Goal: Task Accomplishment & Management: Complete application form

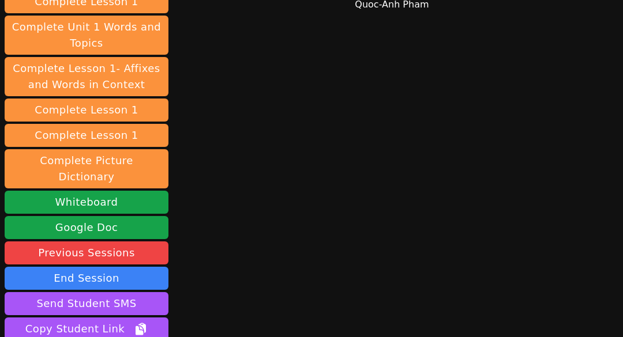
scroll to position [288, 0]
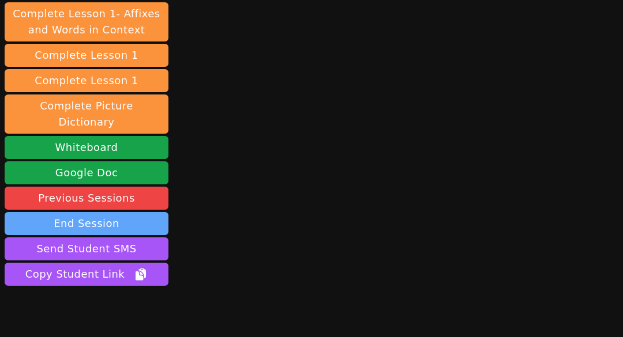
click at [108, 212] on button "End Session" at bounding box center [87, 223] width 164 height 23
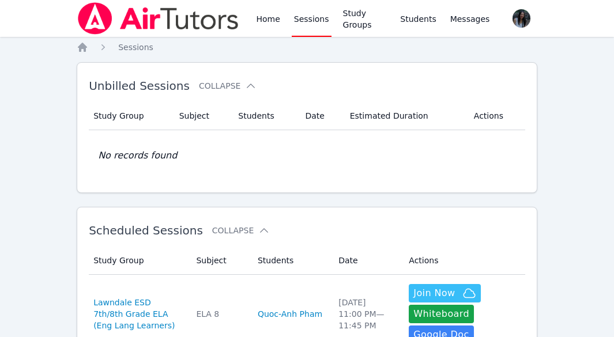
click at [309, 24] on link "Sessions" at bounding box center [312, 18] width 40 height 37
click at [307, 16] on link "Sessions" at bounding box center [312, 18] width 40 height 37
click at [322, 23] on link "Sessions" at bounding box center [312, 18] width 40 height 37
click at [269, 24] on link "Home" at bounding box center [268, 18] width 28 height 37
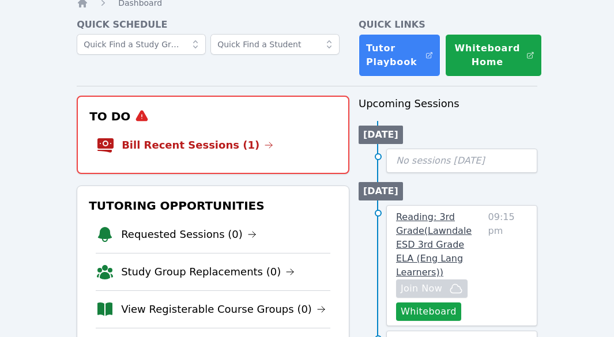
scroll to position [58, 0]
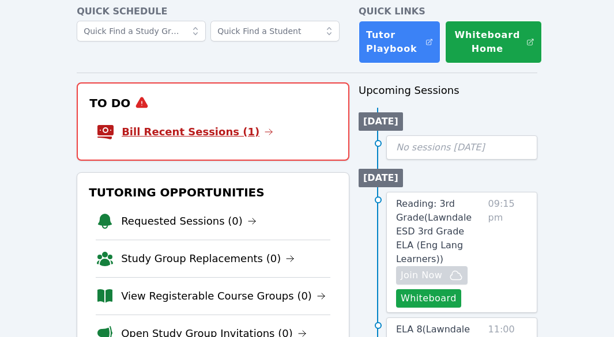
click at [202, 134] on link "Bill Recent Sessions (1)" at bounding box center [198, 132] width 152 height 16
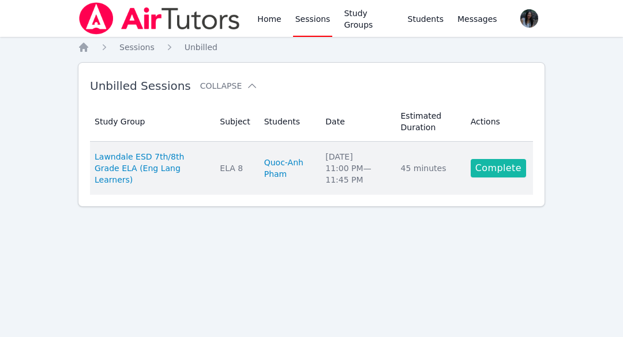
click at [517, 171] on link "Complete" at bounding box center [498, 168] width 55 height 18
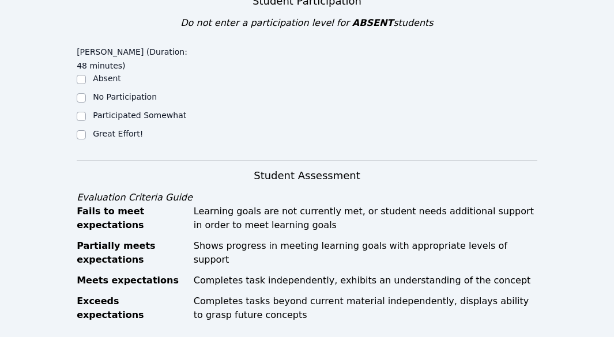
scroll to position [346, 0]
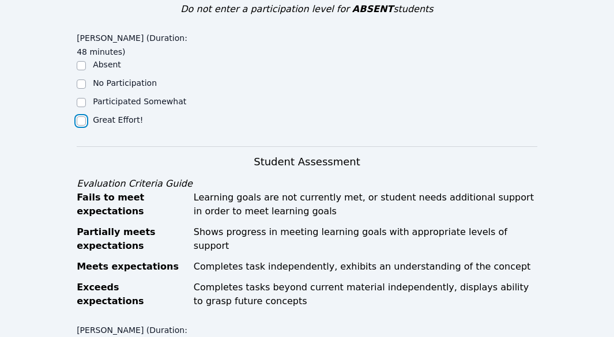
click at [77, 122] on input "Great Effort!" at bounding box center [81, 120] width 9 height 9
checkbox input "true"
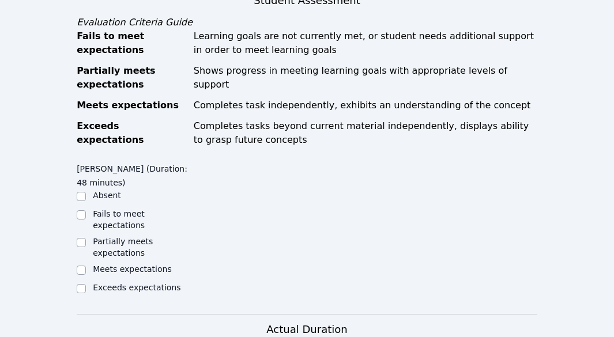
scroll to position [519, 0]
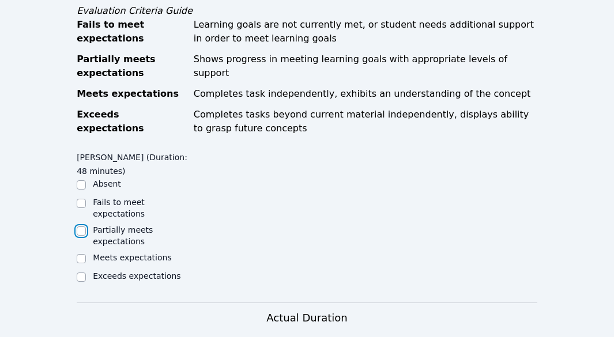
click at [81, 227] on input "Partially meets expectations" at bounding box center [81, 231] width 9 height 9
checkbox input "true"
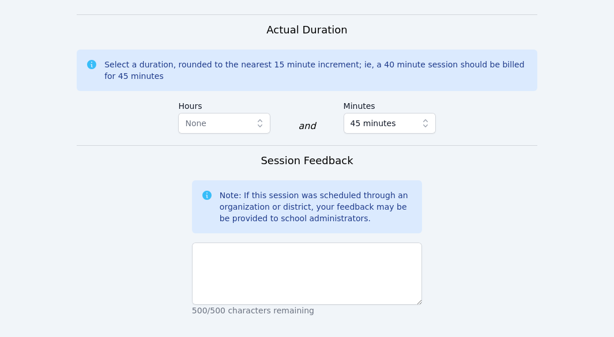
scroll to position [865, 0]
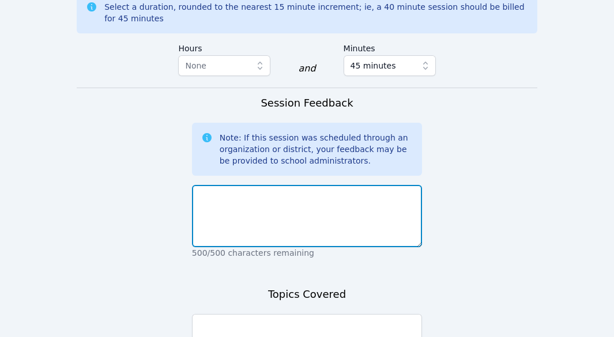
click at [256, 198] on textarea at bounding box center [307, 216] width 230 height 62
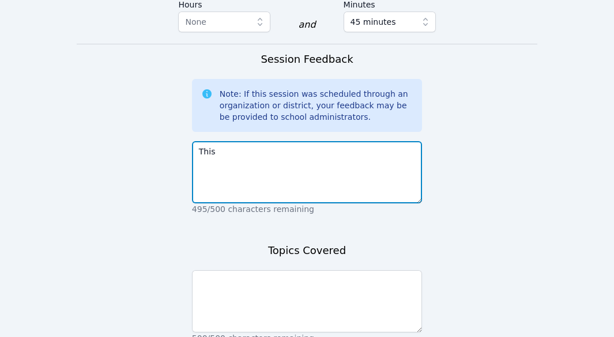
scroll to position [923, 0]
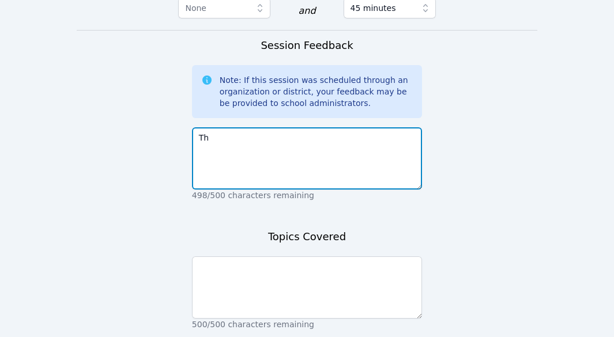
type textarea "T"
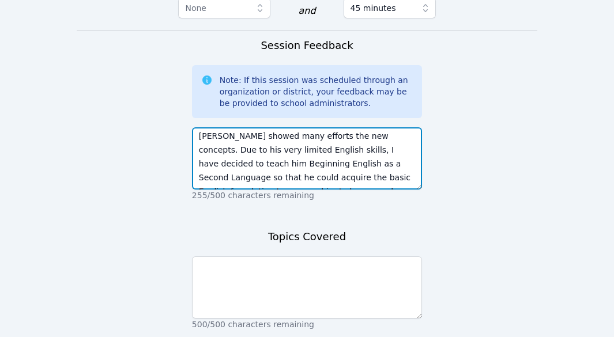
scroll to position [0, 0]
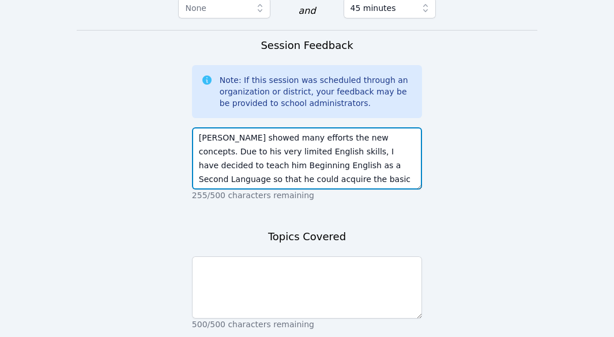
click at [313, 130] on textarea "[PERSON_NAME] showed many efforts the new concepts. Due to his very limited Eng…" at bounding box center [307, 158] width 230 height 62
click at [230, 144] on textarea "[PERSON_NAME] showed many efforts in learning the new concepts. Due to his very…" at bounding box center [307, 158] width 230 height 62
click at [235, 141] on textarea "[PERSON_NAME] showed many efforts in learning the new concepts. Due to his very…" at bounding box center [307, 158] width 230 height 62
click at [359, 144] on textarea "[PERSON_NAME] showed many efforts in learning the new concepts. Due to his very…" at bounding box center [307, 158] width 230 height 62
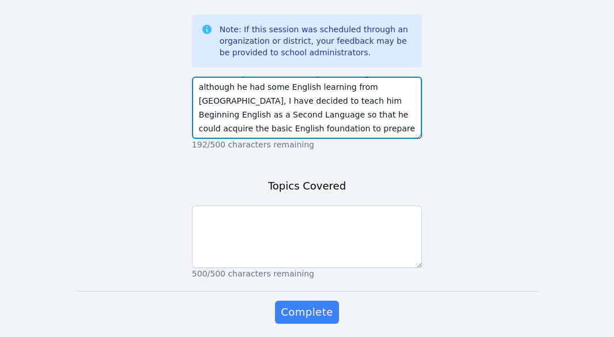
scroll to position [980, 0]
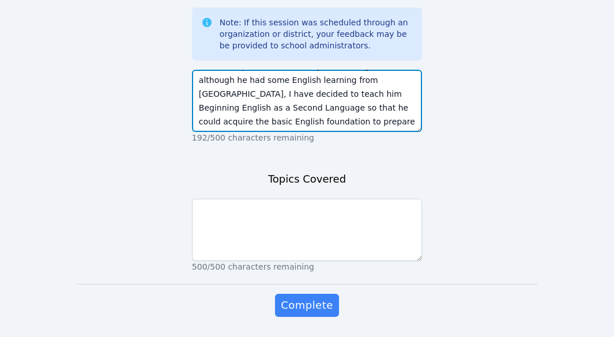
type textarea "[PERSON_NAME] showed many efforts in learning the new concepts. Due to his very…"
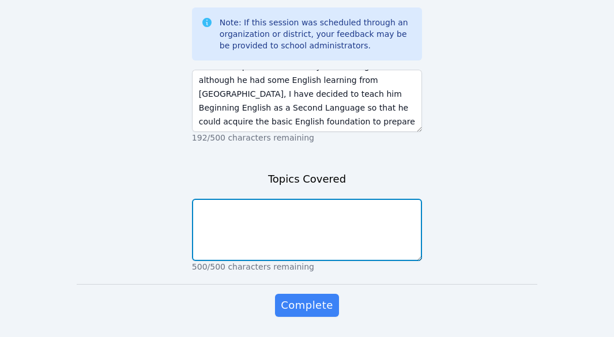
click at [258, 208] on textarea at bounding box center [307, 230] width 230 height 62
click at [251, 206] on textarea at bounding box center [307, 230] width 230 height 62
click at [250, 207] on textarea at bounding box center [307, 230] width 230 height 62
click at [242, 207] on textarea at bounding box center [307, 230] width 230 height 62
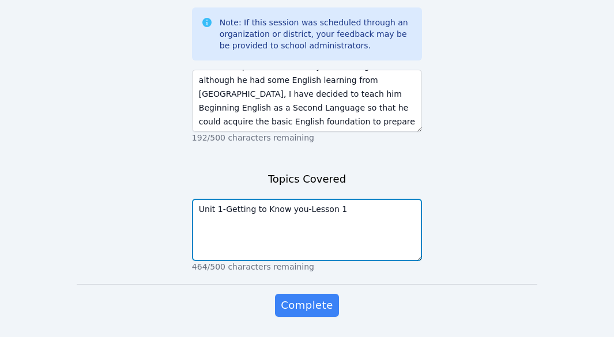
click at [300, 201] on textarea "Unit 1-Getting to Know you-Lesson 1" at bounding box center [307, 230] width 230 height 62
click at [250, 217] on textarea "Unit 1-Getting to Know you Lesson 1" at bounding box center [307, 230] width 230 height 62
click at [206, 222] on textarea "Unit 1-Getting to Know you Lesson 1-Regions and Countries" at bounding box center [307, 230] width 230 height 62
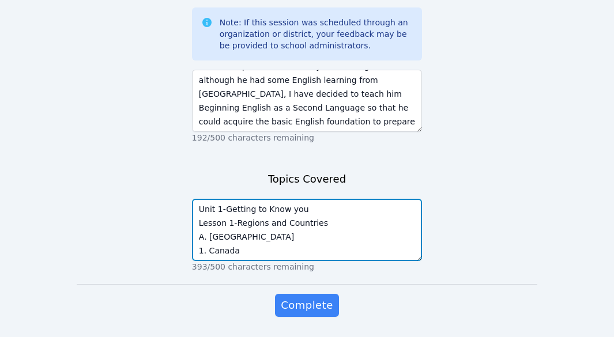
scroll to position [28, 0]
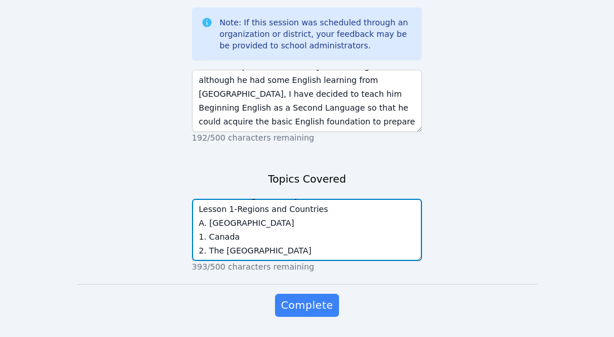
click at [253, 217] on textarea "Unit 1-Getting to Know you Lesson 1-Regions and Countries A. [GEOGRAPHIC_DATA] …" at bounding box center [307, 230] width 230 height 62
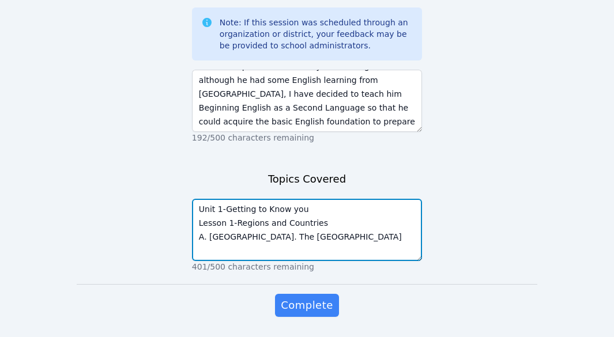
scroll to position [0, 0]
click at [342, 229] on textarea "Unit 1-Getting to Know you Lesson 1-Regions and Countries A. [GEOGRAPHIC_DATA].…" at bounding box center [307, 230] width 230 height 62
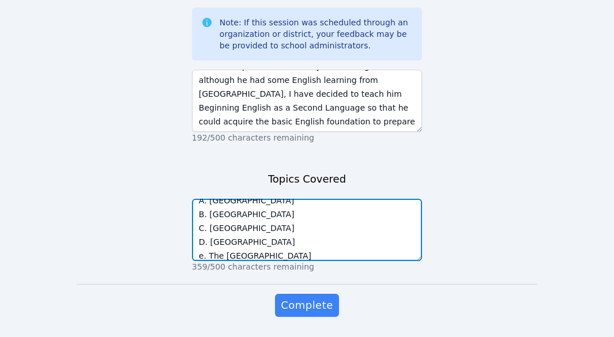
scroll to position [50, 0]
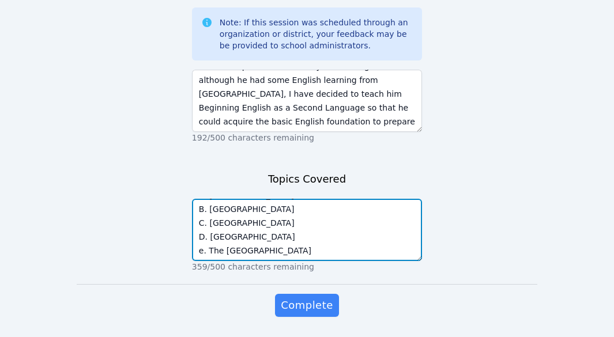
click at [204, 233] on textarea "Unit 1-Getting to Know you Lesson 1-Regions and Countries A. [GEOGRAPHIC_DATA] …" at bounding box center [307, 230] width 230 height 62
click at [284, 236] on textarea "Unit 1-Getting to Know you Lesson 1-Regions and Countries A. [GEOGRAPHIC_DATA] …" at bounding box center [307, 230] width 230 height 62
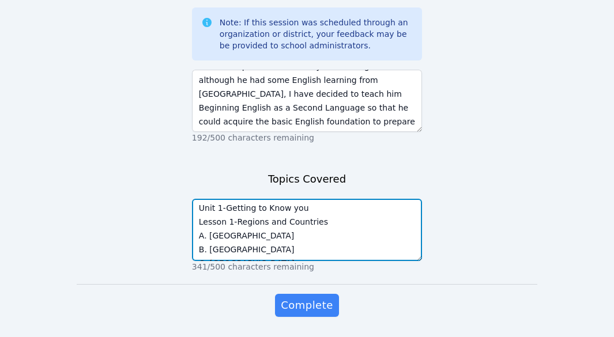
scroll to position [0, 0]
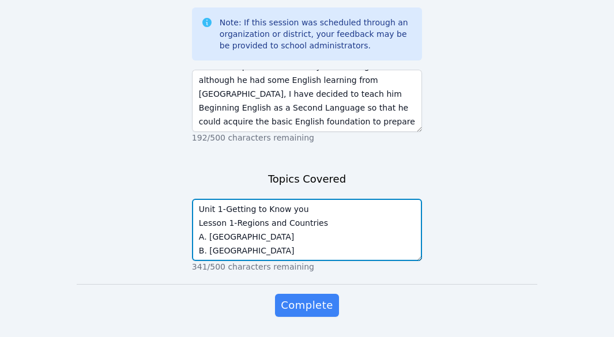
click at [197, 199] on textarea "Unit 1-Getting to Know you Lesson 1-Regions and Countries A. [GEOGRAPHIC_DATA] …" at bounding box center [307, 230] width 230 height 62
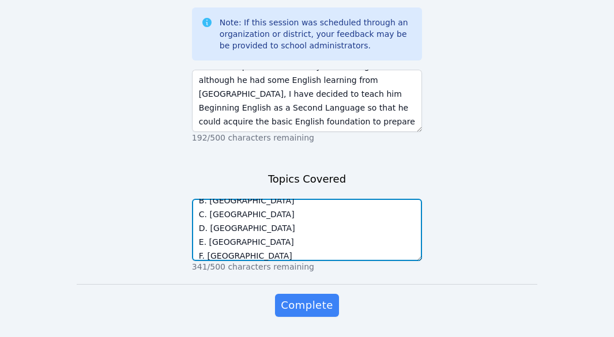
scroll to position [97, 0]
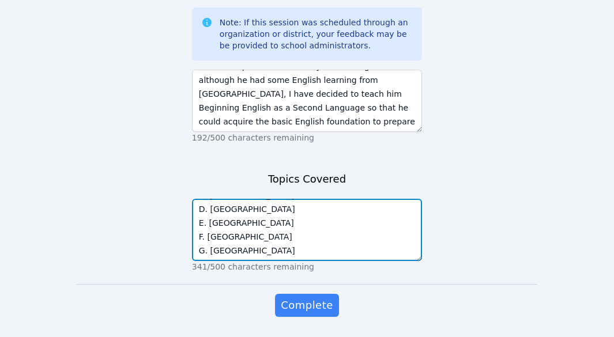
click at [265, 219] on textarea "Unit 1-Getting to Know you Lesson 1-Regions and Countries A. [GEOGRAPHIC_DATA] …" at bounding box center [307, 230] width 230 height 62
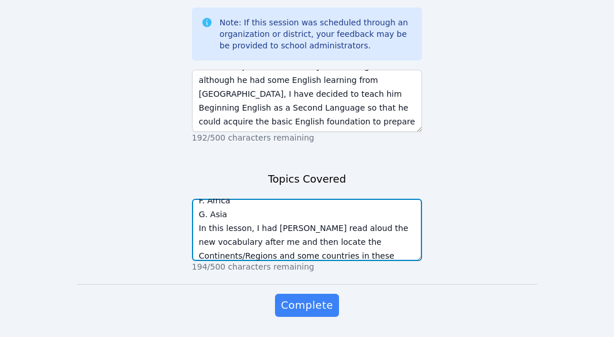
scroll to position [119, 0]
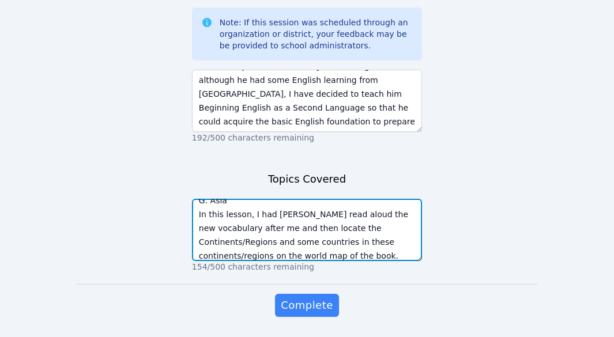
click at [202, 232] on textarea "Unit 1-Getting to Know you Lesson 1-Regions and Countries A. [GEOGRAPHIC_DATA] …" at bounding box center [307, 230] width 230 height 62
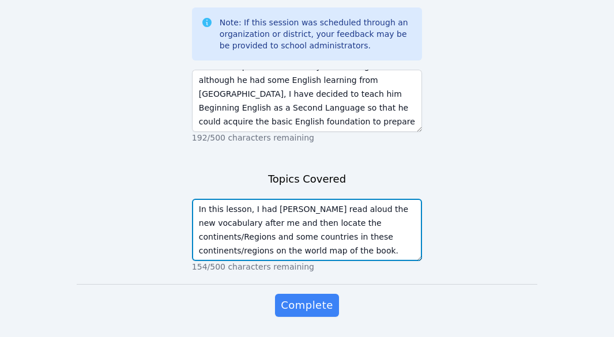
click at [244, 233] on textarea "Unit 1-Getting to Know you Lesson 1-Regions and Countries A. [GEOGRAPHIC_DATA] …" at bounding box center [307, 230] width 230 height 62
click at [400, 245] on textarea "Unit 1-Getting to Know you Lesson 1-Regions and Countries A. [GEOGRAPHIC_DATA] …" at bounding box center [307, 230] width 230 height 62
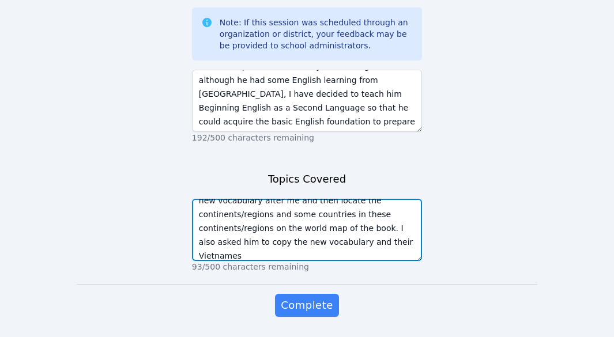
scroll to position [147, 0]
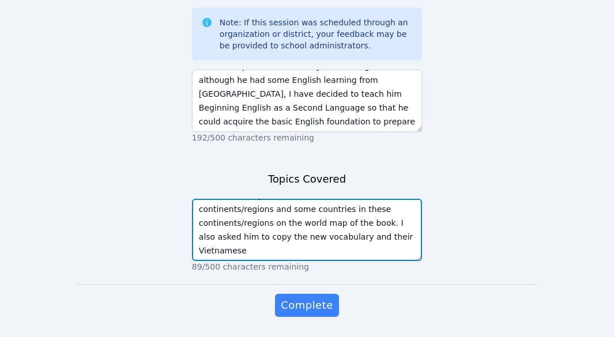
click at [336, 232] on textarea "Unit 1-Getting to Know you Lesson 1-Regions and Countries A. [GEOGRAPHIC_DATA] …" at bounding box center [307, 230] width 230 height 62
click at [349, 213] on textarea "Unit 1-Getting to Know you Lesson 1-Regions and Countries A. [GEOGRAPHIC_DATA] …" at bounding box center [307, 230] width 230 height 62
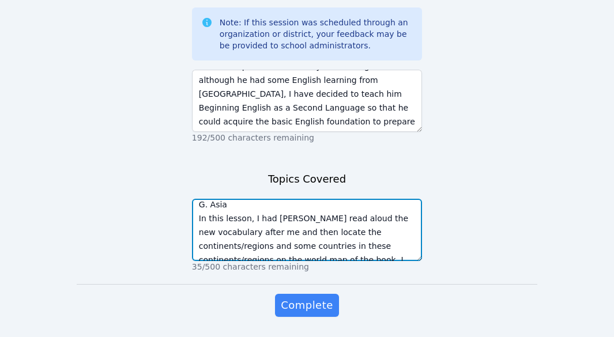
scroll to position [115, 0]
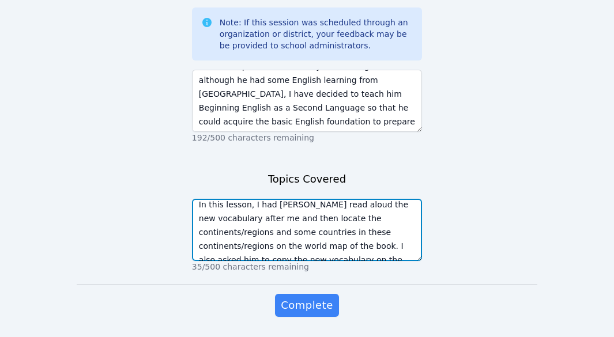
click at [249, 208] on textarea "Unit 1-Getting to Know you Lesson 1-Regions and Countries A. [GEOGRAPHIC_DATA] …" at bounding box center [307, 230] width 230 height 62
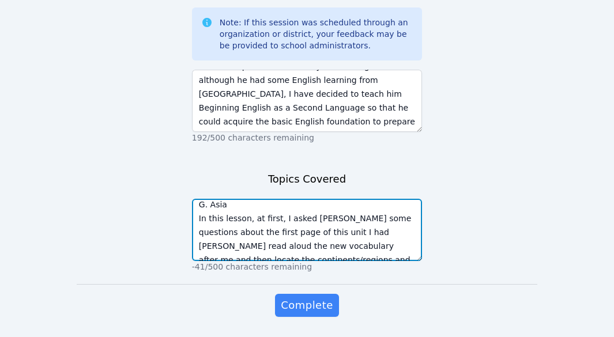
click at [249, 223] on textarea "Unit 1-Getting to Know you Lesson 1-Regions and Countries A. [GEOGRAPHIC_DATA] …" at bounding box center [307, 230] width 230 height 62
click at [362, 223] on textarea "Unit 1-Getting to Know you Lesson 1-Regions and Countries A. [GEOGRAPHIC_DATA] …" at bounding box center [307, 230] width 230 height 62
click at [359, 223] on textarea "Unit 1-Getting to Know you Lesson 1-Regions and Countries A. [GEOGRAPHIC_DATA] …" at bounding box center [307, 230] width 230 height 62
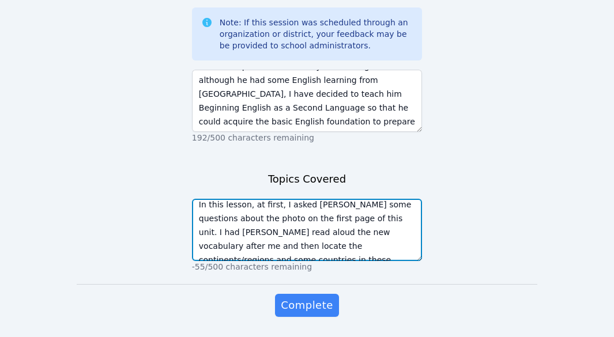
drag, startPoint x: 362, startPoint y: 221, endPoint x: 370, endPoint y: 221, distance: 8.1
click at [363, 221] on textarea "Unit 1-Getting to Know you Lesson 1-Regions and Countries A. [GEOGRAPHIC_DATA] …" at bounding box center [307, 230] width 230 height 62
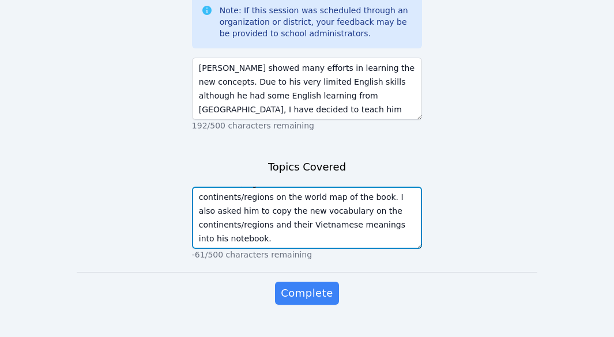
scroll to position [1006, 0]
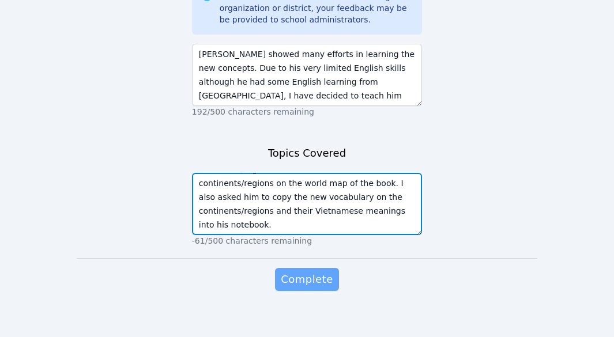
type textarea "Unit 1-Getting to Know you Lesson 1-Regions and Countries A. [GEOGRAPHIC_DATA] …"
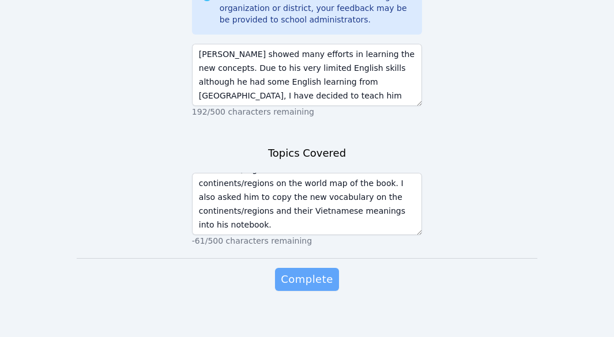
click at [303, 272] on span "Complete" at bounding box center [307, 280] width 52 height 16
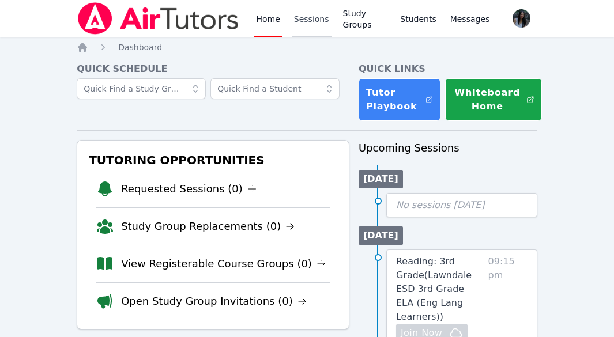
click at [307, 19] on link "Sessions" at bounding box center [312, 18] width 40 height 37
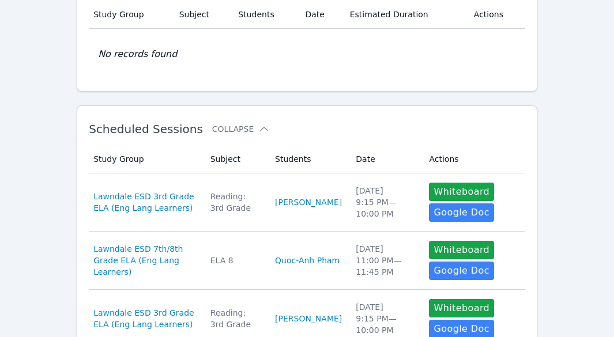
scroll to position [115, 0]
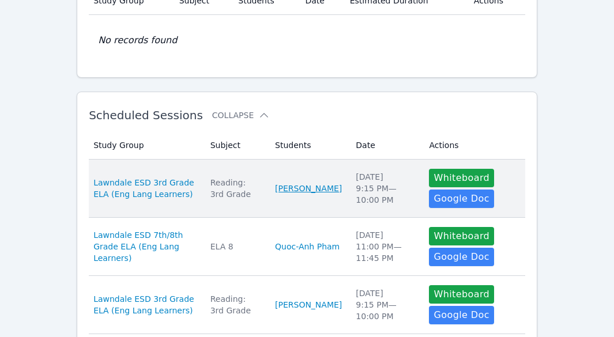
click at [317, 190] on link "[PERSON_NAME]" at bounding box center [308, 189] width 67 height 12
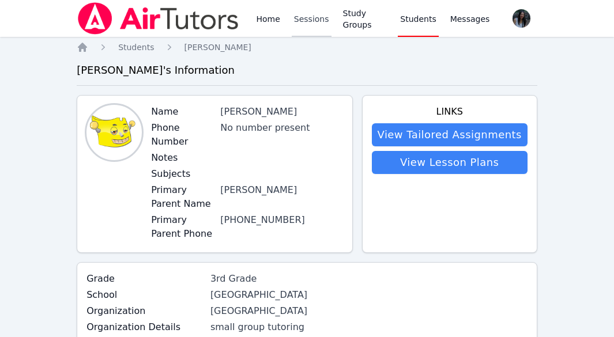
click at [312, 19] on link "Sessions" at bounding box center [312, 18] width 40 height 37
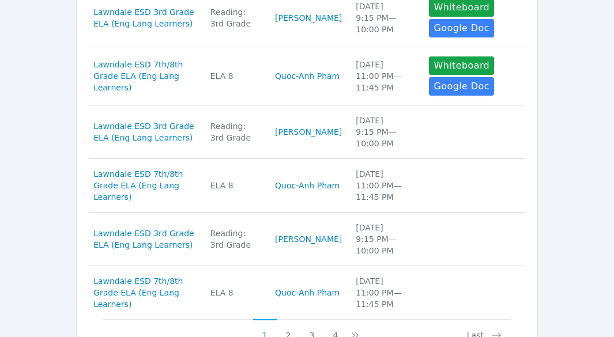
scroll to position [642, 0]
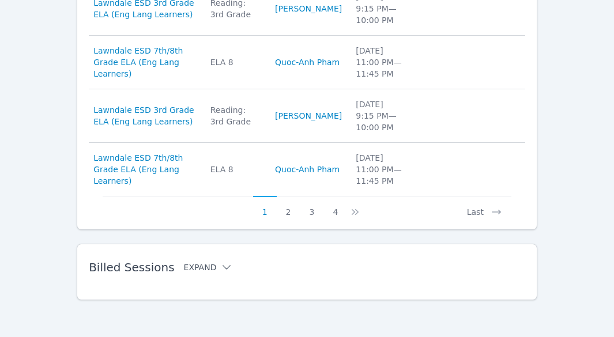
click at [201, 265] on button "Expand" at bounding box center [208, 268] width 49 height 12
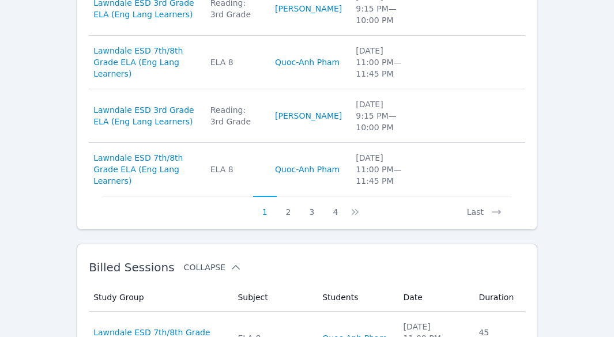
click at [201, 265] on button "Collapse" at bounding box center [213, 268] width 58 height 12
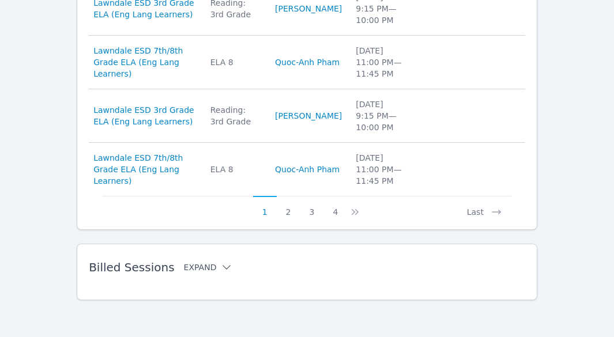
click at [184, 269] on button "Expand" at bounding box center [208, 268] width 49 height 12
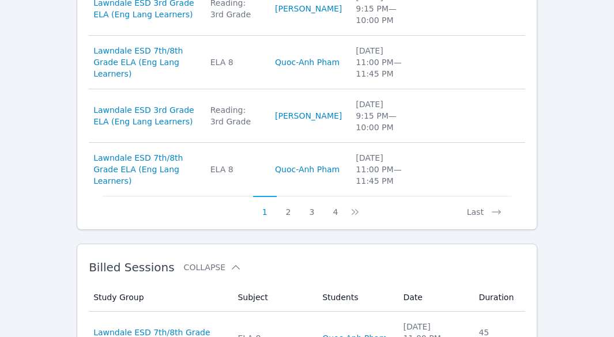
scroll to position [758, 0]
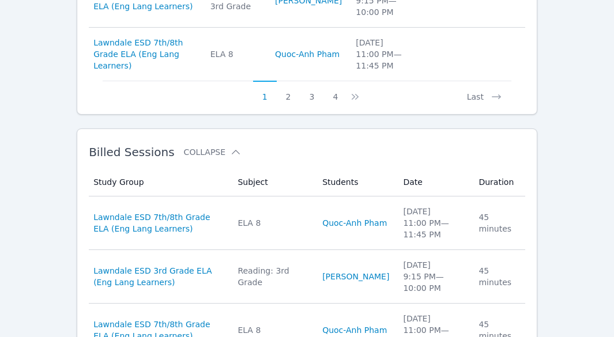
click at [224, 217] on span "Lawndale ESD 7th/8th Grade ELA (Eng Lang Learners)" at bounding box center [158, 223] width 130 height 23
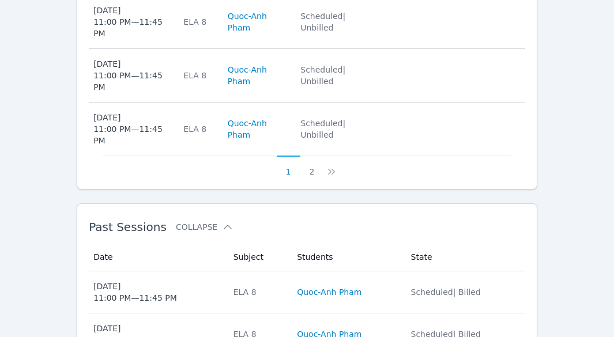
scroll to position [841, 0]
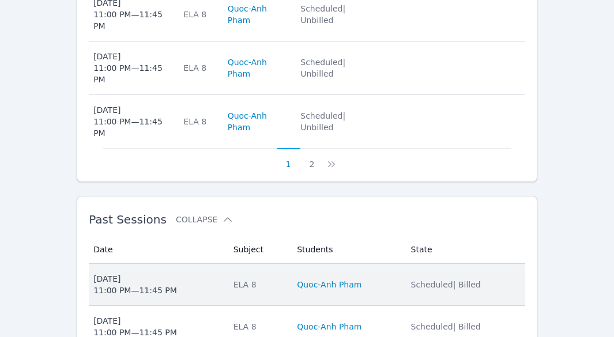
click at [416, 280] on span "Scheduled | Billed" at bounding box center [446, 284] width 70 height 9
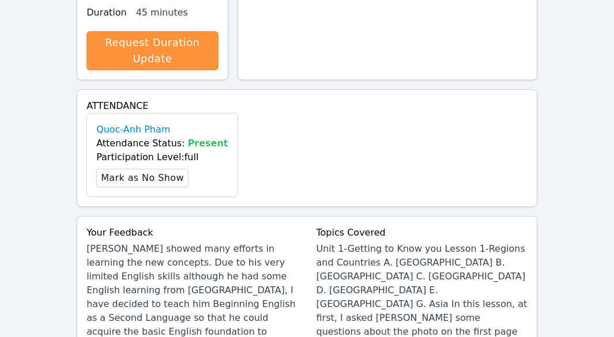
scroll to position [461, 0]
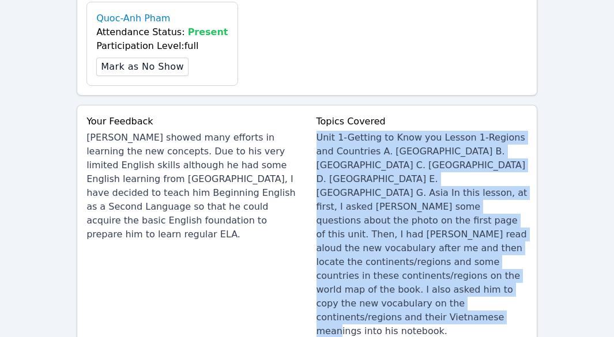
drag, startPoint x: 318, startPoint y: 125, endPoint x: 418, endPoint y: 276, distance: 181.1
click at [418, 276] on div "Unit 1-Getting to Know you Lesson 1-Regions and Countries A. [GEOGRAPHIC_DATA] …" at bounding box center [422, 235] width 211 height 208
copy div "Unit 1-Getting to Know you Lesson 1-Regions and Countries A. [GEOGRAPHIC_DATA] …"
